Goal: Navigation & Orientation: Find specific page/section

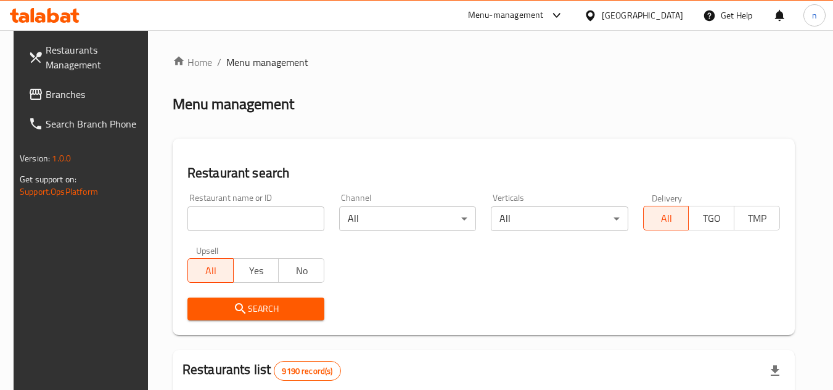
click at [254, 67] on span "Menu management" at bounding box center [267, 62] width 82 height 15
click at [595, 14] on icon at bounding box center [590, 15] width 9 height 10
click at [679, 14] on div "[GEOGRAPHIC_DATA]" at bounding box center [642, 16] width 81 height 14
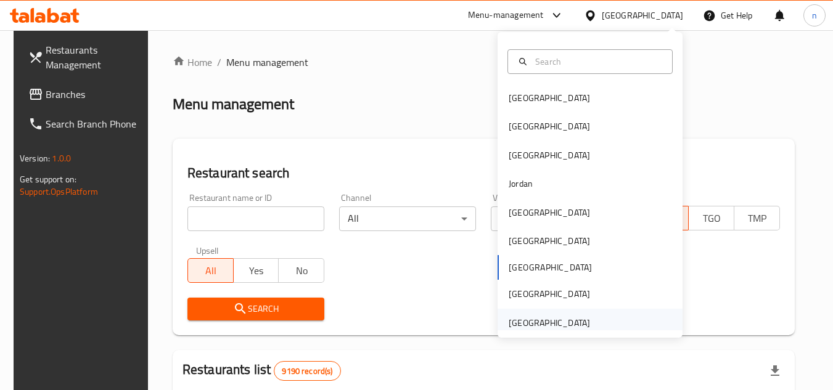
click at [574, 315] on div "[GEOGRAPHIC_DATA]" at bounding box center [549, 323] width 101 height 28
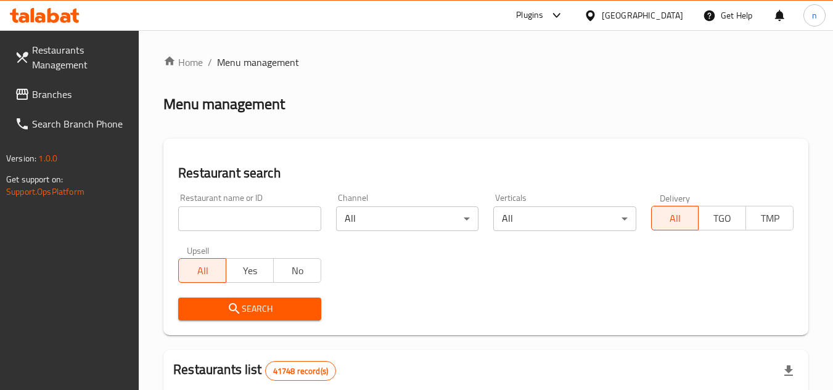
click at [557, 10] on icon at bounding box center [557, 15] width 15 height 15
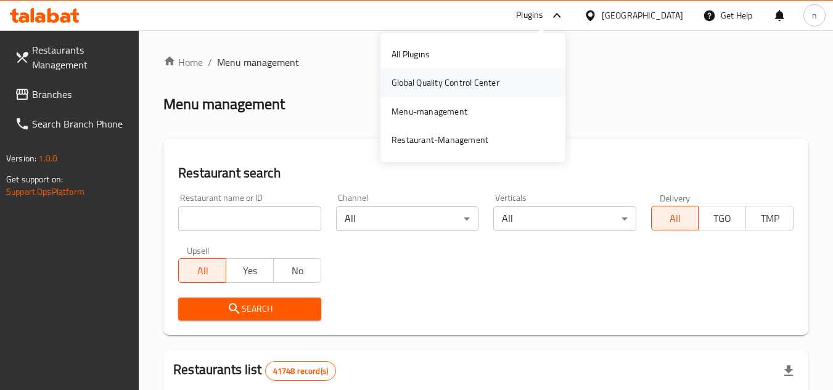
click at [483, 76] on div "Global Quality Control Center" at bounding box center [446, 83] width 108 height 14
